Goal: Check status: Check status

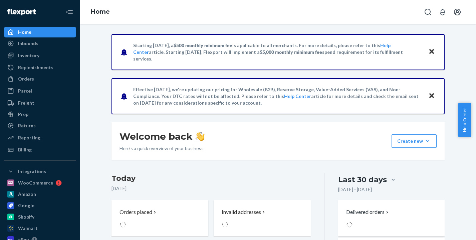
scroll to position [134, 0]
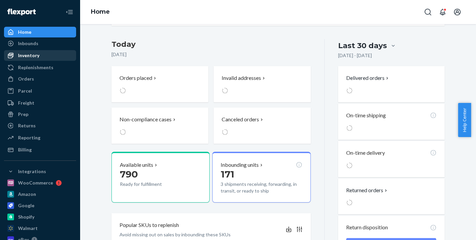
click at [28, 53] on div "Inventory" at bounding box center [28, 55] width 21 height 7
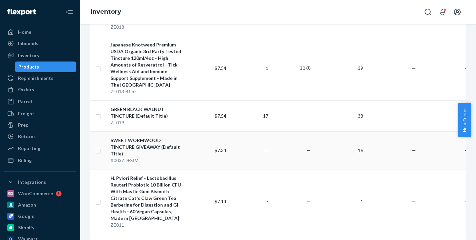
scroll to position [479, 0]
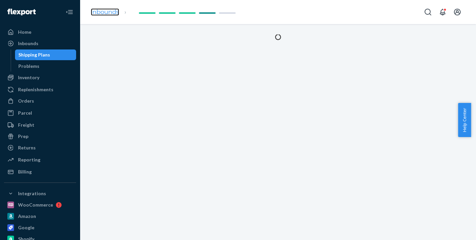
click at [104, 12] on link "Inbounds" at bounding box center [105, 11] width 28 height 7
